Goal: Task Accomplishment & Management: Manage account settings

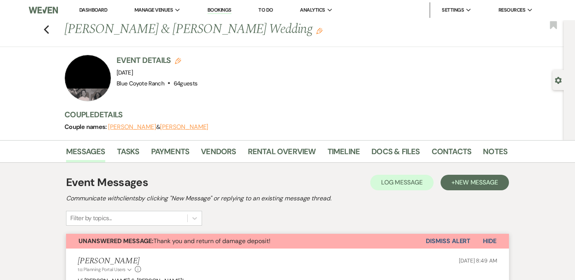
click at [89, 9] on link "Dashboard" at bounding box center [93, 10] width 28 height 7
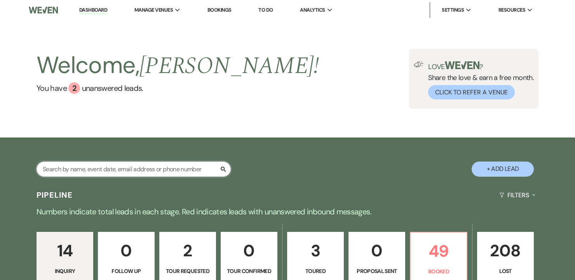
click at [118, 169] on input "text" at bounding box center [134, 169] width 194 height 15
type input "[PERSON_NAME]"
select select "8"
select select "7"
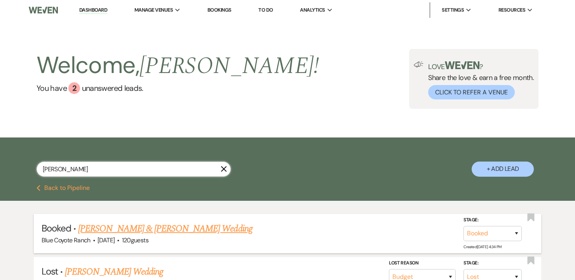
type input "greg"
click at [145, 230] on link "Sarah Stanczyk & Greg Bunce's Wedding" at bounding box center [165, 229] width 174 height 14
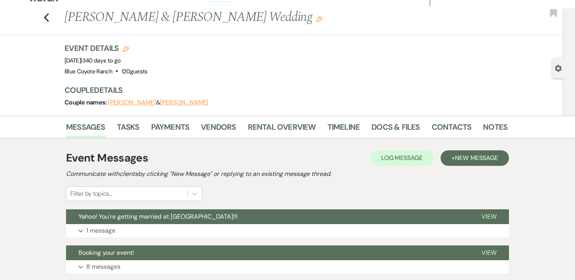
scroll to position [13, 0]
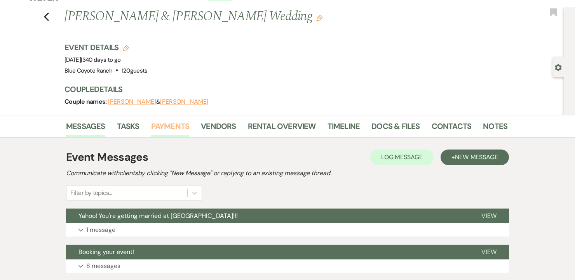
click at [174, 127] on link "Payments" at bounding box center [170, 128] width 38 height 17
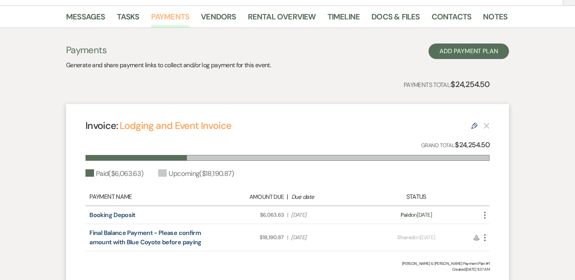
scroll to position [187, 0]
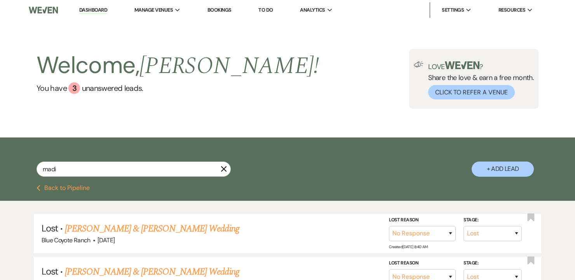
select select "8"
select select "5"
select select "8"
select select "5"
select select "8"
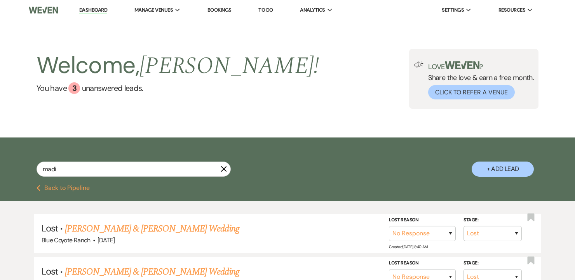
select select "5"
select select "8"
select select "1"
